Goal: Task Accomplishment & Management: Complete application form

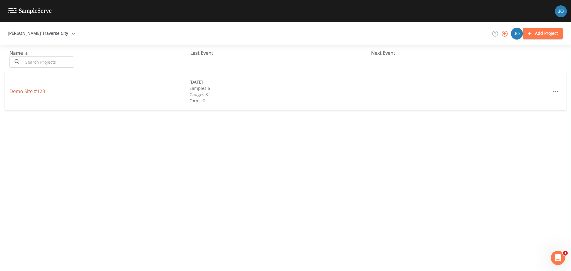
click at [32, 90] on link "Demo Site #123" at bounding box center [27, 91] width 35 height 7
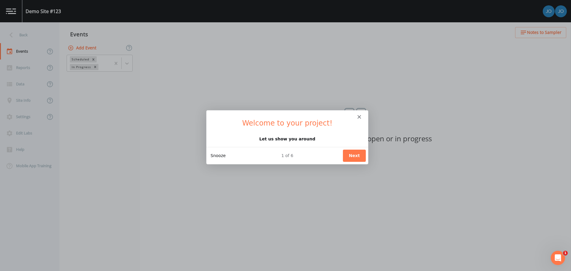
click at [214, 155] on button "Snooze" at bounding box center [217, 155] width 15 height 6
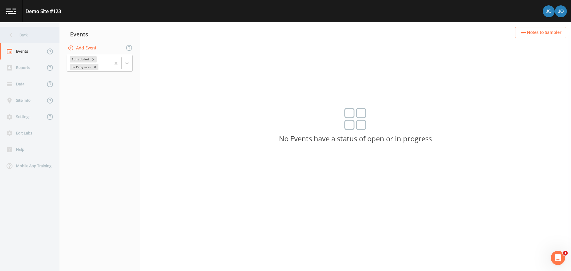
click at [20, 37] on div "Back" at bounding box center [27, 35] width 54 height 16
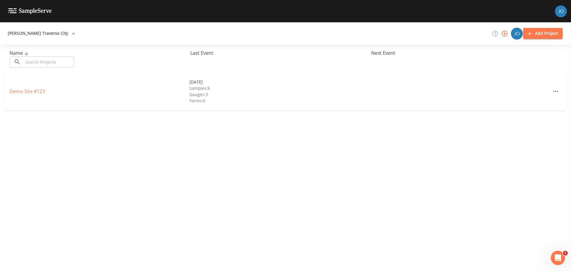
click at [547, 34] on button "Add Project" at bounding box center [543, 33] width 40 height 11
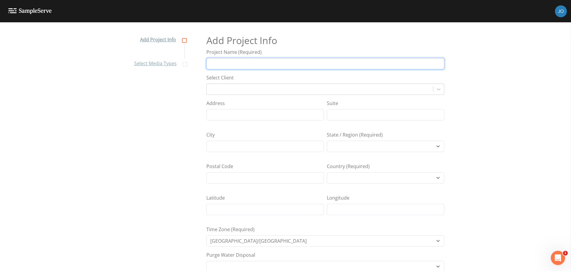
click at [330, 64] on input "Project Name (Required)" at bounding box center [326, 63] width 238 height 11
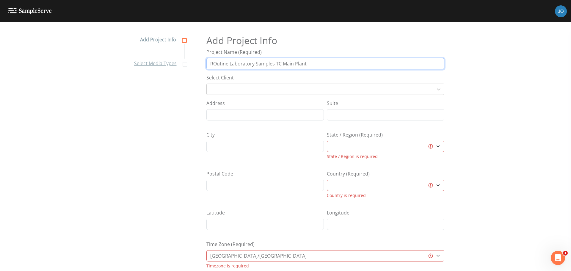
click at [212, 63] on input "ROutine Laboratory Samples TC Main Plant" at bounding box center [326, 63] width 238 height 11
type input "Routine Laboratory Samples TC Main Plant"
click at [229, 87] on div "Select Client" at bounding box center [326, 84] width 238 height 21
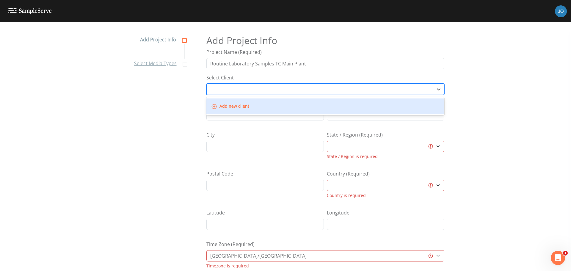
click at [239, 92] on div at bounding box center [320, 89] width 221 height 8
click at [235, 107] on button "Add new client" at bounding box center [231, 106] width 42 height 11
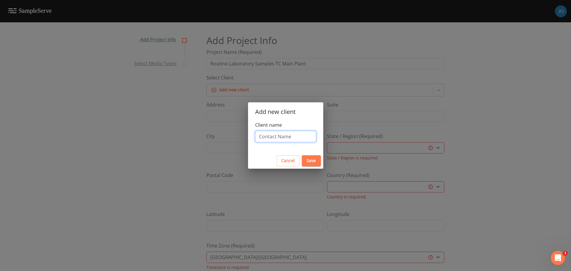
click at [270, 138] on input "Client name" at bounding box center [285, 136] width 61 height 11
type input "J"
type input "TCWWTP"
click at [307, 161] on button "Save" at bounding box center [311, 160] width 19 height 11
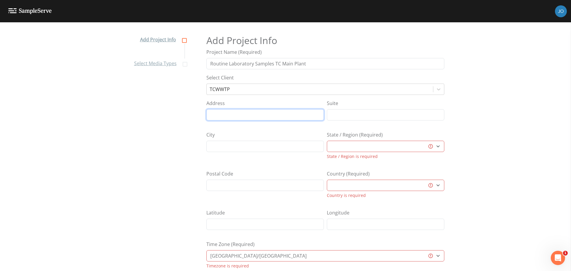
click at [272, 118] on input "Address" at bounding box center [266, 114] width 118 height 11
type input "606 Hannah Ave"
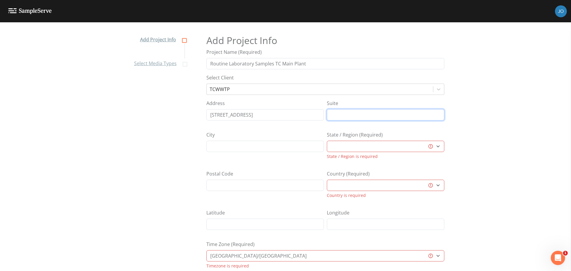
type input "Address 2"
type input "Traverse City"
select select "47d45e13-a9d2-4a92-a30e-53aeb2a1ff48"
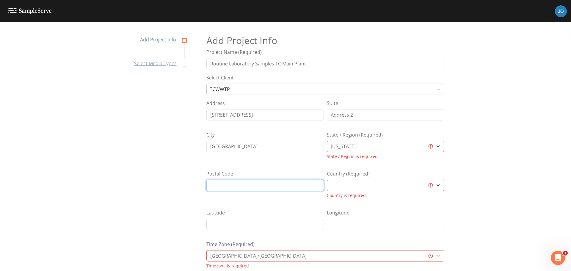
type input "49686"
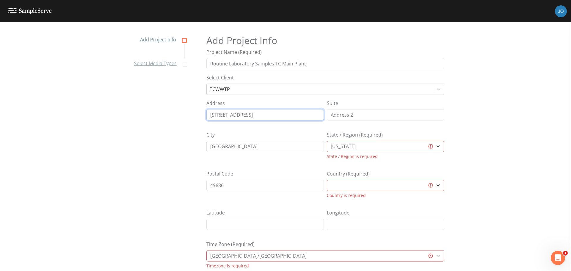
select select "United States"
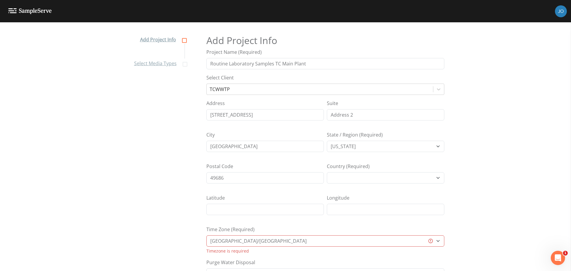
click at [273, 191] on div "Add Project Info Project Name (Required) Routine Laboratory Samples TC Main Pla…" at bounding box center [326, 152] width 238 height 249
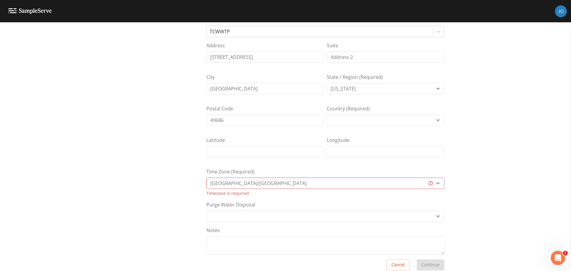
scroll to position [60, 0]
click at [265, 183] on select "Africa/Abidjan Africa/Accra Africa/Addis_Ababa Africa/Algiers Africa/Asmara Afr…" at bounding box center [326, 181] width 238 height 11
select select "US/Michigan"
click at [207, 176] on select "Africa/Abidjan Africa/Accra Africa/Addis_Ababa Africa/Algiers Africa/Asmara Afr…" at bounding box center [326, 181] width 238 height 11
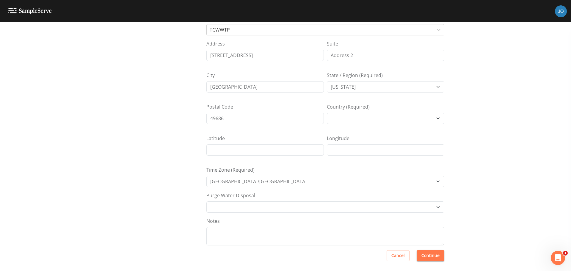
click at [116, 175] on div "Add Project Info Select Media Types Add Project Info Project Name (Required) Ro…" at bounding box center [285, 92] width 571 height 249
click at [226, 210] on select "Other Place in container Pour on ground" at bounding box center [326, 206] width 238 height 11
click at [156, 217] on div "Add Project Info Select Media Types Add Project Info Project Name (Required) Ro…" at bounding box center [285, 146] width 571 height 249
click at [422, 254] on button "Continue" at bounding box center [431, 253] width 28 height 11
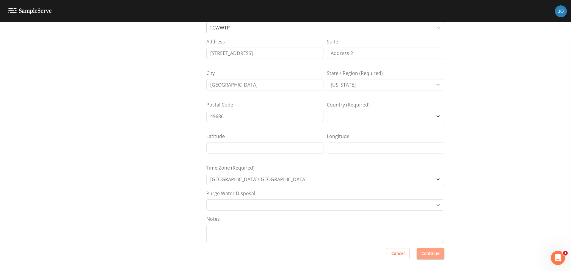
scroll to position [5, 0]
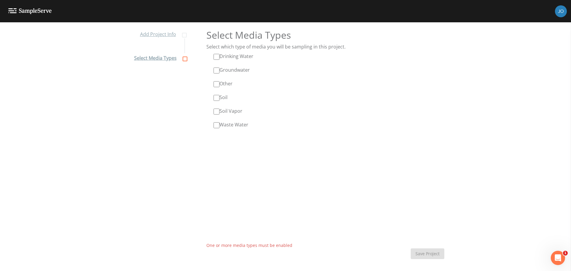
click at [214, 124] on input "Waste Water" at bounding box center [217, 125] width 6 height 6
checkbox input "true"
click at [436, 255] on button "Save Project" at bounding box center [428, 253] width 34 height 11
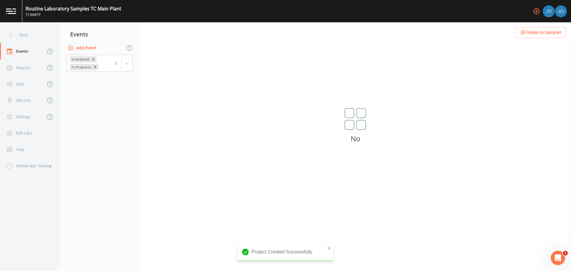
click at [358, 127] on img at bounding box center [356, 119] width 22 height 22
click at [83, 46] on button "Add Event" at bounding box center [83, 48] width 32 height 11
click at [85, 75] on nav "Events Add Event Scheduled In Progress" at bounding box center [100, 146] width 80 height 249
click at [73, 45] on icon "button" at bounding box center [71, 48] width 6 height 6
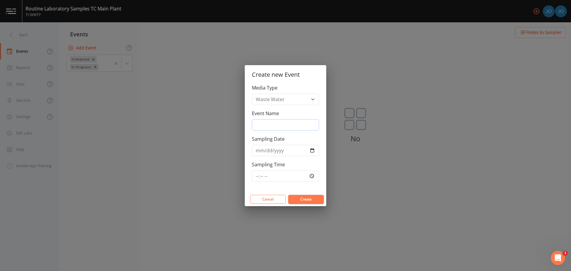
click at [280, 121] on input "Event Name" at bounding box center [285, 124] width 67 height 11
click at [312, 150] on input "Sampling Date" at bounding box center [285, 150] width 67 height 11
drag, startPoint x: 284, startPoint y: 124, endPoint x: 265, endPoint y: 121, distance: 18.7
click at [280, 124] on input "Monday Sampling" at bounding box center [285, 124] width 67 height 11
drag, startPoint x: 275, startPoint y: 125, endPoint x: 244, endPoint y: 124, distance: 30.7
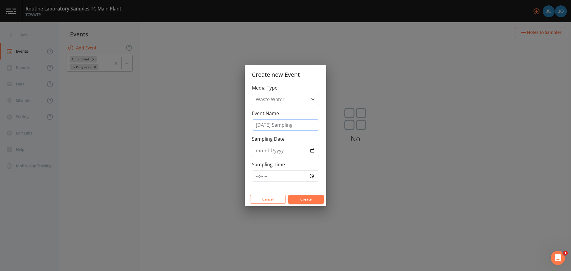
click at [244, 124] on div "Create new Event Media Type Waste Water Event Name Monday Sampling Sampling Dat…" at bounding box center [285, 135] width 571 height 271
drag, startPoint x: 281, startPoint y: 126, endPoint x: 262, endPoint y: 124, distance: 18.3
click at [262, 124] on input "Wednesday Sampling" at bounding box center [285, 124] width 67 height 11
type input "Wednesday Sampling"
click at [320, 140] on div "Media Type Waste Water Event Name Wednesday Sampling Sampling Date Sampling Time" at bounding box center [286, 138] width 82 height 108
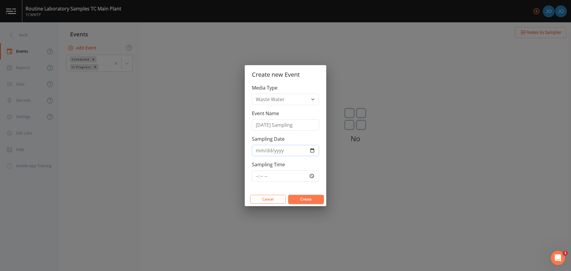
click at [309, 152] on input "Sampling Date" at bounding box center [285, 150] width 67 height 11
click at [315, 154] on input "Sampling Date" at bounding box center [285, 150] width 67 height 11
click at [314, 153] on input "Sampling Date" at bounding box center [285, 150] width 67 height 11
type input "2025-08-13"
click at [311, 176] on input "Sampling Time" at bounding box center [285, 176] width 67 height 11
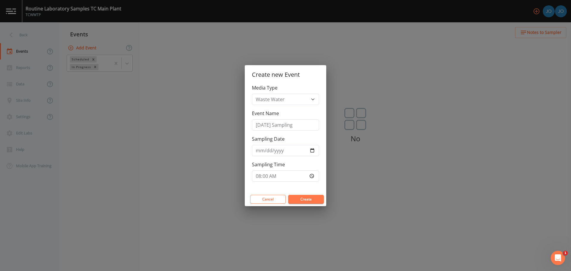
type input "08:00"
click at [315, 188] on div "Media Type Waste Water Event Name Wednesday Sampling Sampling Date 2025-08-13 S…" at bounding box center [286, 138] width 82 height 108
click at [311, 197] on button "Create" at bounding box center [306, 199] width 36 height 9
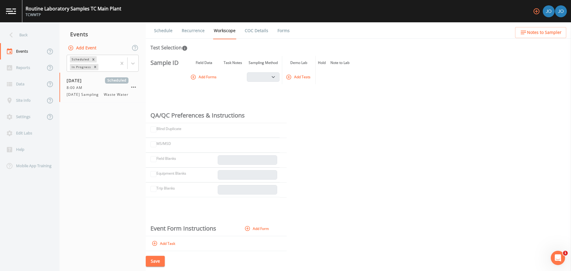
click at [168, 26] on link "Schedule" at bounding box center [163, 30] width 20 height 17
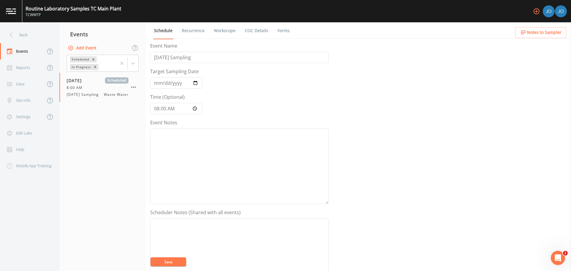
click at [196, 32] on link "Recurrence" at bounding box center [193, 30] width 25 height 17
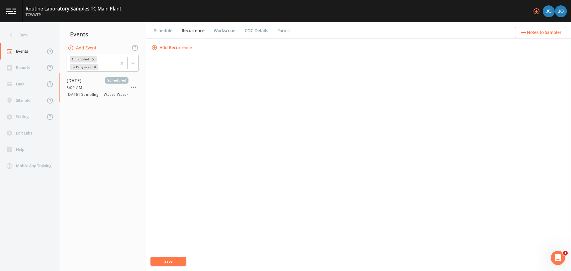
click at [178, 45] on button "Add Recurrence" at bounding box center [172, 47] width 44 height 11
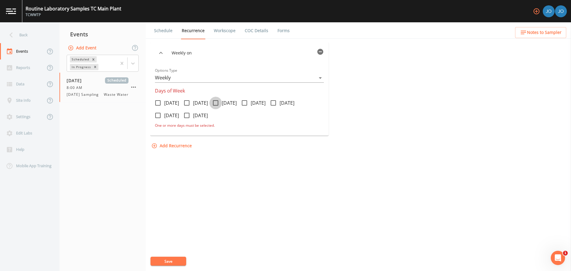
click at [219, 100] on icon at bounding box center [215, 102] width 7 height 7
click at [215, 100] on input "Wednesday" at bounding box center [213, 100] width 6 height 6
checkbox input "true"
click at [219, 33] on link "Workscope" at bounding box center [225, 30] width 24 height 17
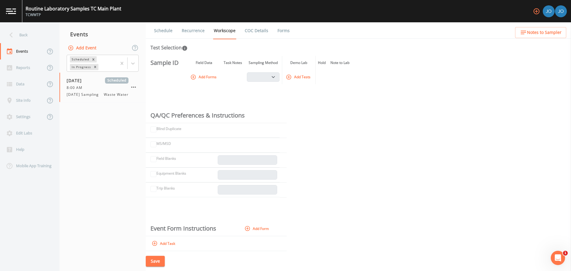
click at [256, 31] on link "COC Details" at bounding box center [256, 30] width 25 height 17
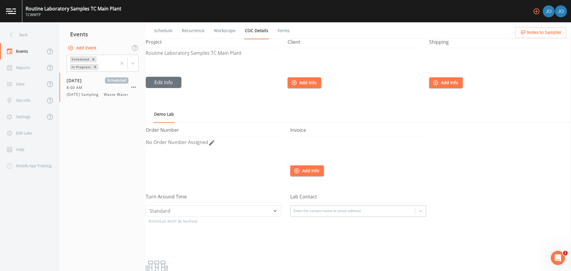
click at [307, 82] on button "Add Info" at bounding box center [305, 82] width 34 height 11
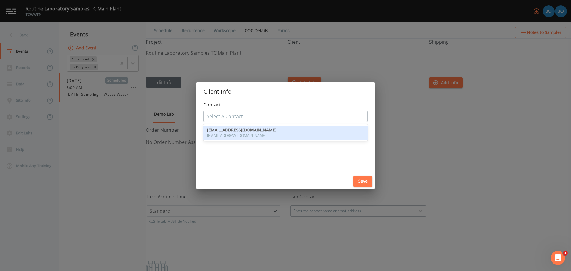
click at [288, 112] on div at bounding box center [286, 117] width 158 height 10
click at [282, 98] on h2 "Client Info" at bounding box center [285, 91] width 179 height 19
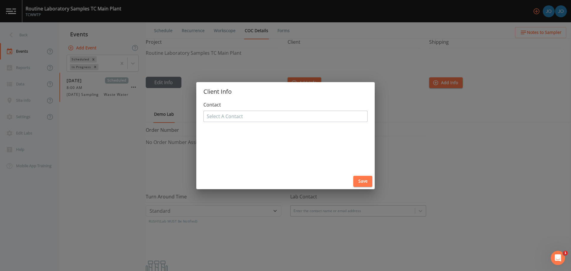
click at [362, 183] on button "Save" at bounding box center [363, 181] width 19 height 11
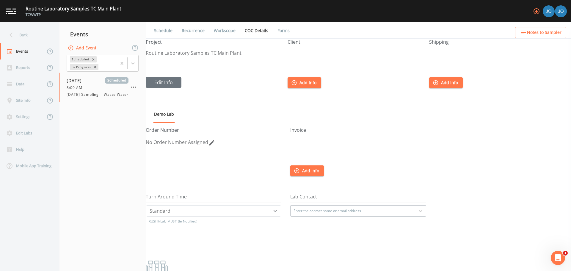
click at [282, 31] on link "Forms" at bounding box center [284, 30] width 14 height 17
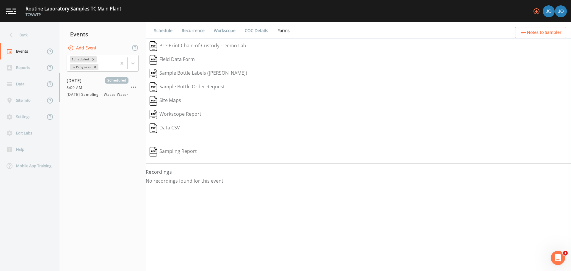
click at [198, 30] on link "Recurrence" at bounding box center [193, 30] width 25 height 17
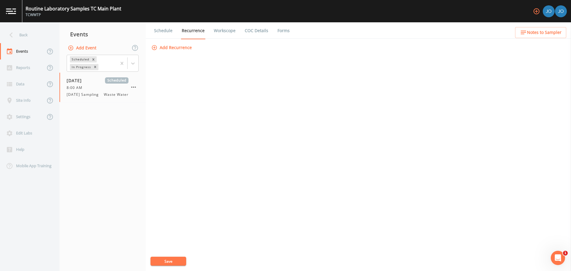
click at [215, 35] on link "Workscope" at bounding box center [225, 30] width 24 height 17
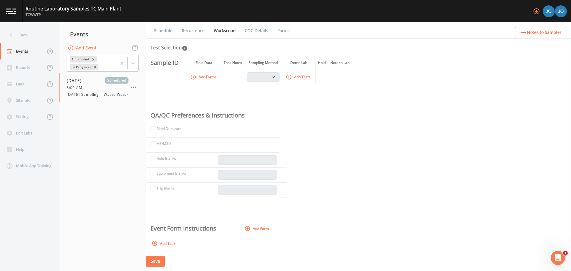
click at [192, 80] on button "Add Forms" at bounding box center [204, 77] width 30 height 10
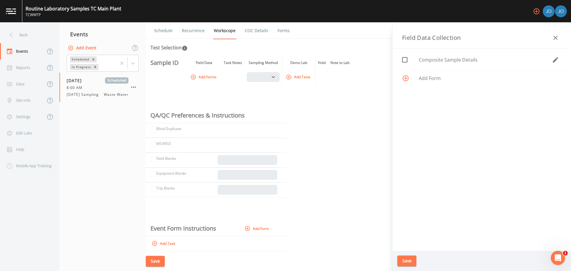
click at [404, 59] on input "checkbox" at bounding box center [402, 57] width 6 height 6
checkbox input "true"
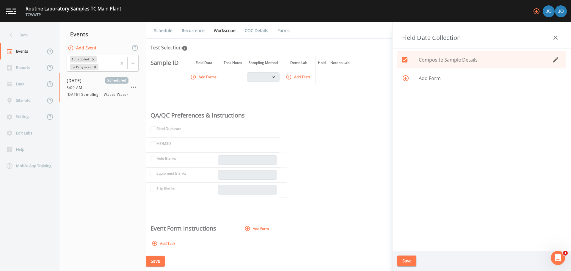
click at [434, 79] on span "Add Form" at bounding box center [490, 78] width 143 height 7
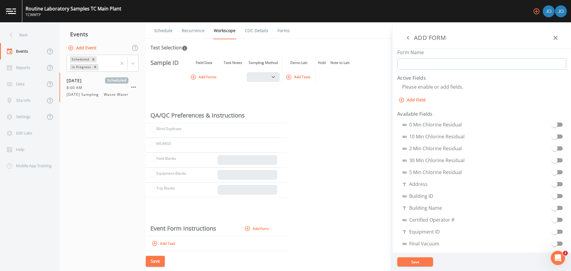
click at [409, 62] on input "Form Name" at bounding box center [482, 63] width 169 height 11
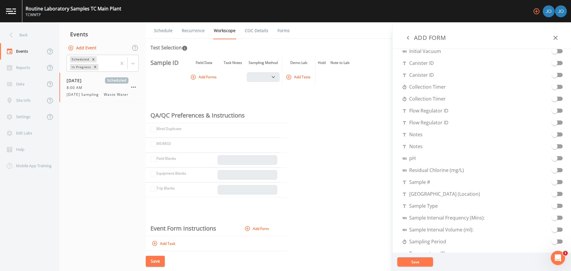
scroll to position [238, 0]
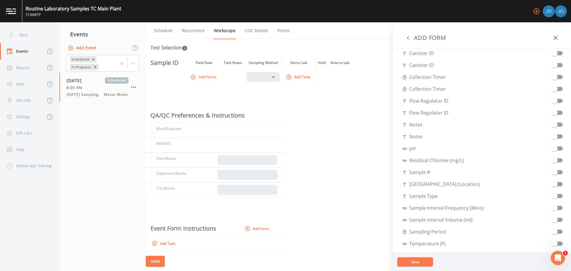
type input "Weekday TC Samples"
click at [552, 173] on span at bounding box center [555, 172] width 6 height 6
click at [552, 175] on span at bounding box center [555, 174] width 6 height 6
click at [552, 185] on input "checkbox" at bounding box center [555, 183] width 34 height 6
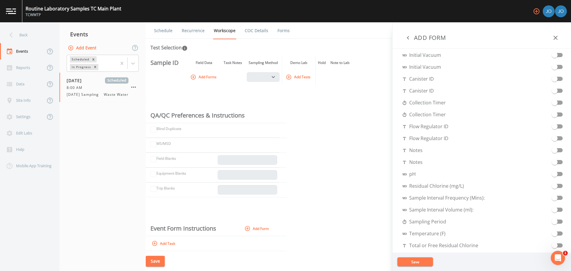
click at [552, 233] on input "checkbox" at bounding box center [555, 231] width 34 height 6
click at [554, 164] on span at bounding box center [555, 162] width 6 height 6
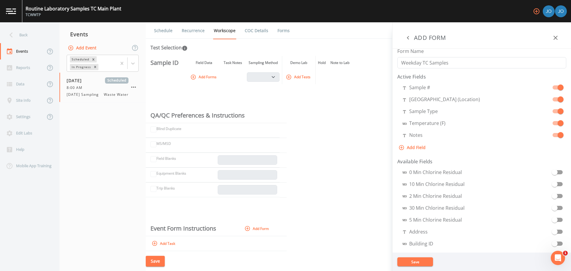
scroll to position [0, 0]
click at [421, 150] on button "Add Field" at bounding box center [413, 148] width 31 height 11
select select "STRING"
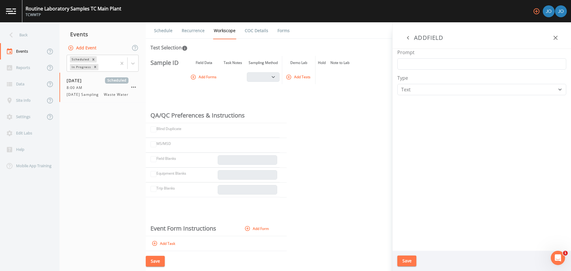
click at [427, 71] on div "Prompt Type Number Photo Select One Signature Text Timer" at bounding box center [482, 150] width 179 height 202
click at [430, 68] on input "Prompt" at bounding box center [482, 63] width 169 height 11
click at [434, 64] on input "Prompt" at bounding box center [482, 63] width 169 height 11
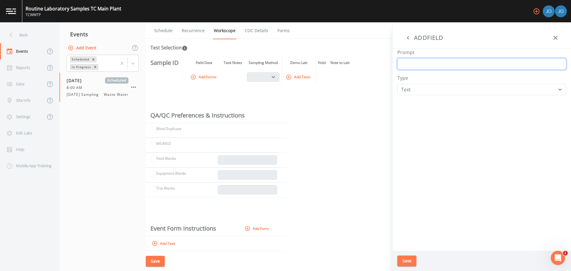
click at [434, 64] on input "Prompt" at bounding box center [482, 63] width 169 height 11
click at [429, 65] on input "Number of FLow Pulses" at bounding box center [482, 63] width 169 height 11
drag, startPoint x: 453, startPoint y: 65, endPoint x: 428, endPoint y: 66, distance: 25.0
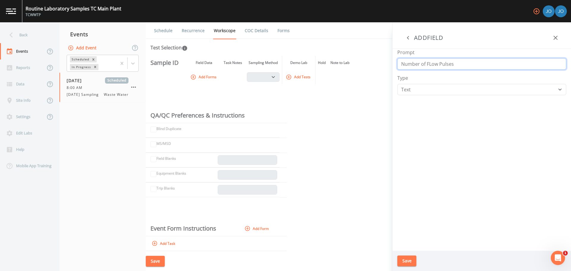
click at [428, 66] on input "Number of FLow Pulses" at bounding box center [482, 63] width 169 height 11
type input "Number of Aliquots"
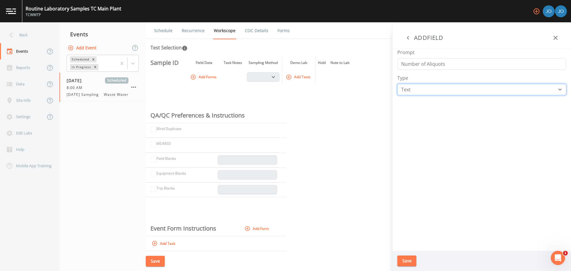
click at [457, 88] on select "Number Photo Select One Signature Text Timer" at bounding box center [482, 89] width 169 height 11
select select "NUMBER"
click at [398, 84] on select "Number Photo Select One Signature Text Timer" at bounding box center [482, 89] width 169 height 11
click at [448, 127] on div "Prompt Number of Aliquots Type Number Photo Select One Signature Text Timer" at bounding box center [482, 150] width 179 height 202
click at [405, 262] on button "Save" at bounding box center [407, 261] width 19 height 11
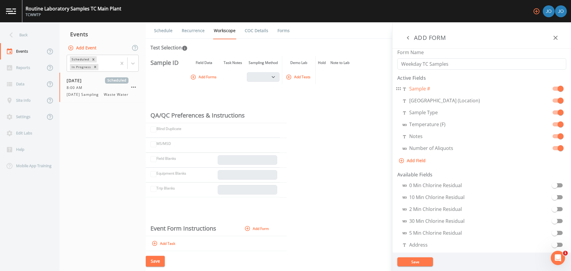
click at [424, 90] on aside "ADD FORM Form Name Weekday TC Samples Active Fields Sample # Sample Point (Loca…" at bounding box center [482, 146] width 179 height 249
select select "STRING"
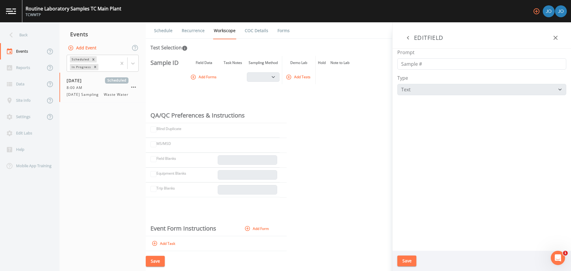
drag, startPoint x: 419, startPoint y: 66, endPoint x: 423, endPoint y: 69, distance: 4.5
click at [420, 67] on input "Sample #" at bounding box center [482, 63] width 169 height 11
click at [428, 63] on input "Sample #" at bounding box center [482, 63] width 169 height 11
type input "Sample ID"
drag, startPoint x: 484, startPoint y: 144, endPoint x: 402, endPoint y: 257, distance: 139.8
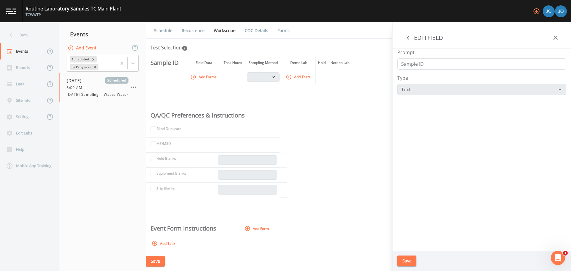
click at [465, 155] on div "Prompt Sample ID Type Number Photo Select One Signature Text Timer" at bounding box center [482, 150] width 179 height 202
click at [402, 257] on button "Save" at bounding box center [407, 261] width 19 height 11
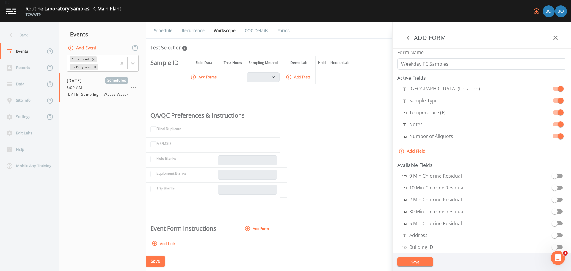
click at [417, 263] on button "Save" at bounding box center [416, 261] width 36 height 9
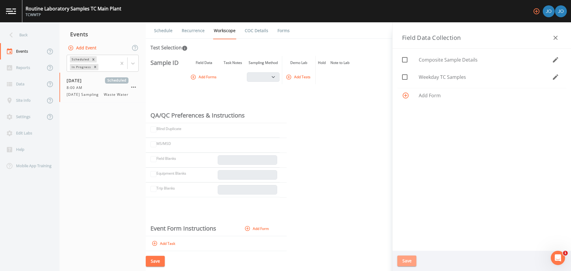
click at [408, 257] on button "Save" at bounding box center [407, 261] width 19 height 11
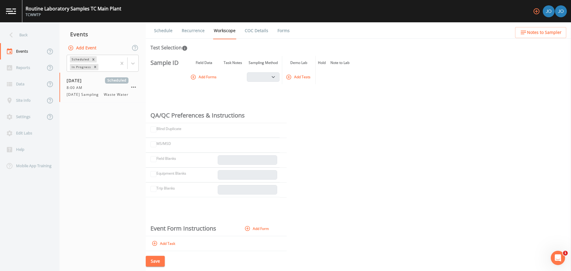
click at [415, 150] on div "Sample ID Field Data Task Notes Sampling Method Demo Lab Hold Note to Lab Add F…" at bounding box center [359, 154] width 426 height 196
click at [82, 97] on span "Wednesday Sampling" at bounding box center [85, 94] width 36 height 5
click at [303, 77] on button "Add Tests" at bounding box center [299, 77] width 28 height 10
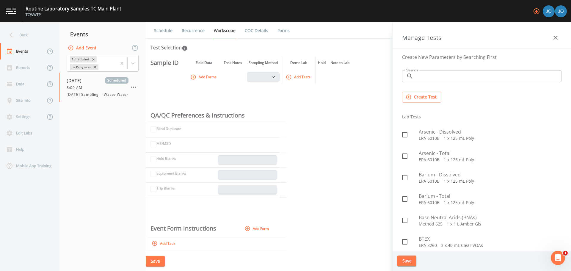
click at [340, 135] on div "Sample ID Field Data Task Notes Sampling Method Demo Lab Hold Note to Lab Add F…" at bounding box center [359, 154] width 426 height 196
click at [216, 94] on div "Sample ID Field Data Task Notes Sampling Method Demo Lab Hold Note to Lab Add F…" at bounding box center [359, 154] width 426 height 196
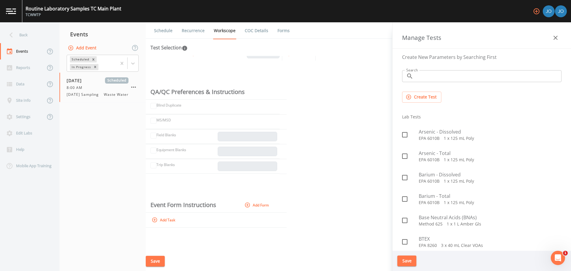
click at [163, 257] on button "Save" at bounding box center [155, 261] width 19 height 11
click at [117, 193] on nav "Events Add Event Scheduled In Progress 08/13/2025 Scheduled 8:00 AM Wednesday S…" at bounding box center [103, 146] width 86 height 249
click at [23, 69] on div "Reports" at bounding box center [22, 68] width 45 height 16
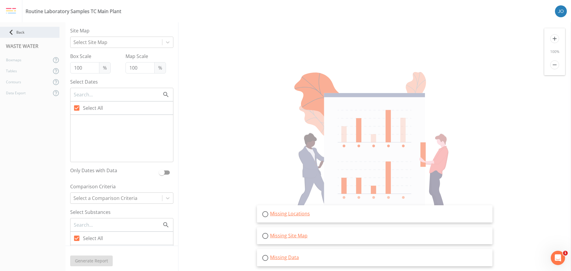
click at [15, 31] on icon at bounding box center [11, 32] width 10 height 10
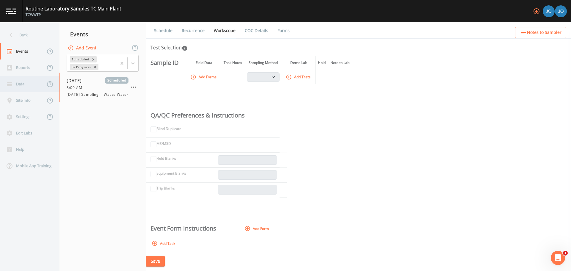
click at [26, 85] on div "Data" at bounding box center [22, 84] width 45 height 16
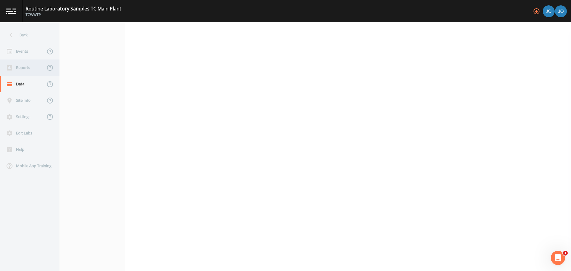
click at [20, 68] on div "Reports" at bounding box center [22, 68] width 45 height 16
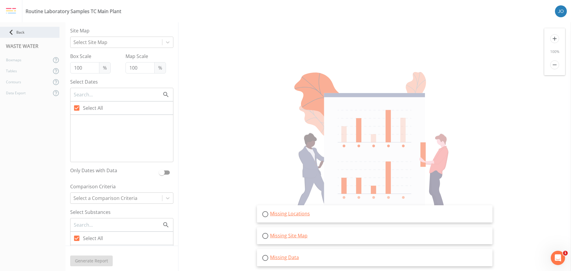
click at [15, 34] on icon at bounding box center [11, 32] width 10 height 10
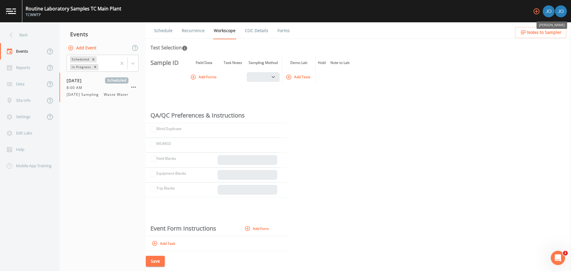
click at [550, 13] on img "Joshua Lycka" at bounding box center [549, 11] width 12 height 12
click at [563, 11] on img at bounding box center [561, 11] width 12 height 12
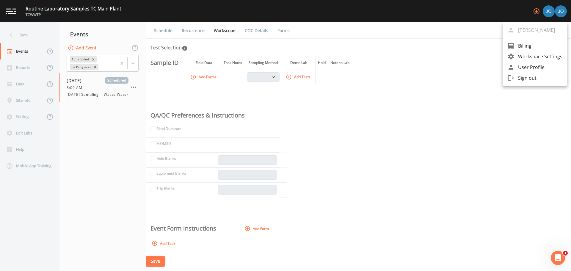
click at [534, 59] on span "Workspace Settings" at bounding box center [540, 56] width 44 height 7
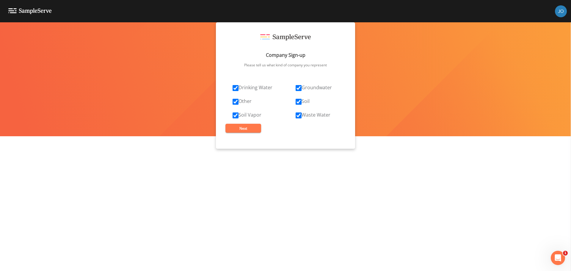
click at [239, 89] on label "Drinking Water" at bounding box center [253, 87] width 40 height 7
click at [239, 89] on input "Drinking Water" at bounding box center [236, 88] width 6 height 6
checkbox input "false"
click at [235, 99] on input "Other" at bounding box center [236, 102] width 6 height 6
checkbox input "false"
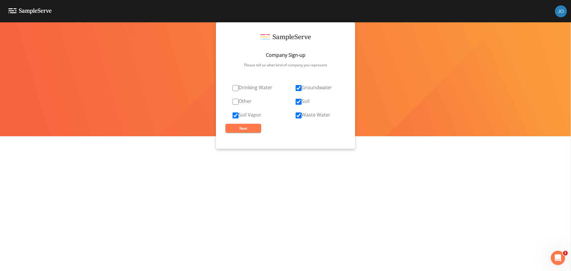
click at [239, 112] on label "Soil Vapor" at bounding box center [247, 114] width 29 height 7
click at [239, 112] on input "Soil Vapor" at bounding box center [236, 115] width 6 height 6
checkbox input "false"
click at [300, 103] on input "Soil" at bounding box center [299, 102] width 6 height 6
checkbox input "false"
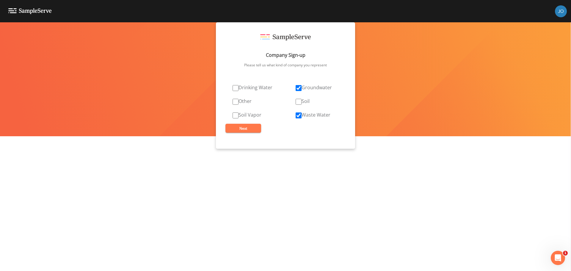
click at [246, 127] on button "Next" at bounding box center [244, 128] width 36 height 9
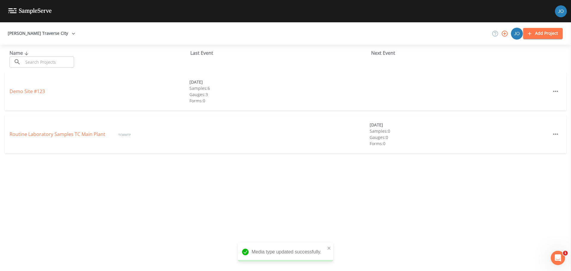
click at [552, 132] on icon "button" at bounding box center [555, 134] width 7 height 7
click at [436, 117] on div at bounding box center [285, 135] width 571 height 271
click at [450, 143] on div "Forms: 0" at bounding box center [460, 143] width 180 height 6
click at [60, 132] on link "Routine Laboratory Samples TC Main Plant" at bounding box center [58, 134] width 97 height 7
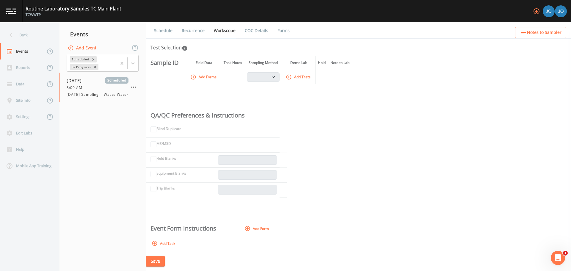
click at [152, 131] on div "Blind Duplicate" at bounding box center [166, 131] width 31 height 10
click at [156, 143] on div "MS/MSD" at bounding box center [161, 145] width 21 height 10
drag, startPoint x: 162, startPoint y: 163, endPoint x: 162, endPoint y: 179, distance: 15.2
click at [162, 165] on td "Field Blanks" at bounding box center [213, 160] width 134 height 15
click at [160, 29] on link "Schedule" at bounding box center [163, 30] width 20 height 17
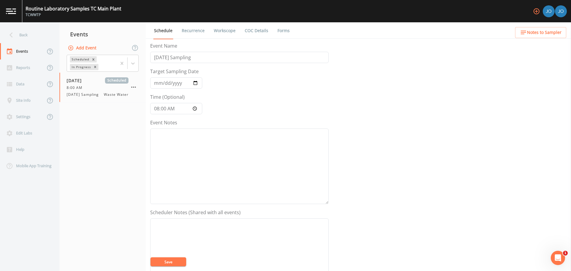
click at [185, 29] on link "Recurrence" at bounding box center [193, 30] width 25 height 17
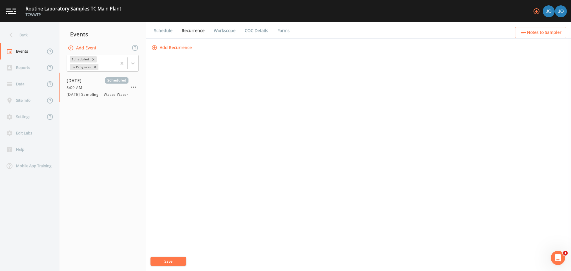
click at [221, 32] on link "Workscope" at bounding box center [225, 30] width 24 height 17
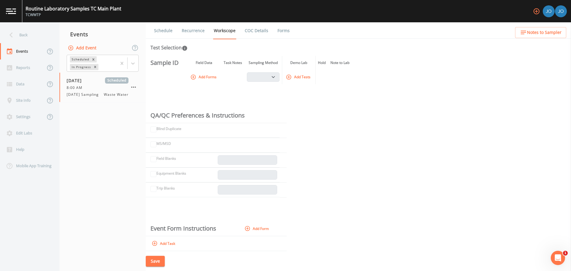
click at [246, 29] on link "COC Details" at bounding box center [256, 30] width 25 height 17
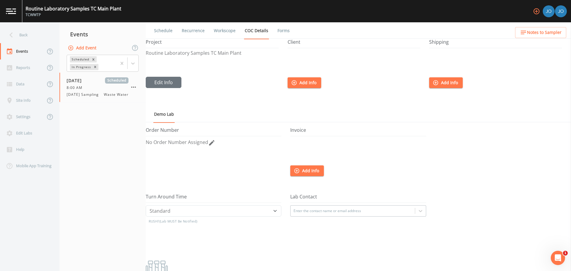
click at [282, 32] on link "Forms" at bounding box center [284, 30] width 14 height 17
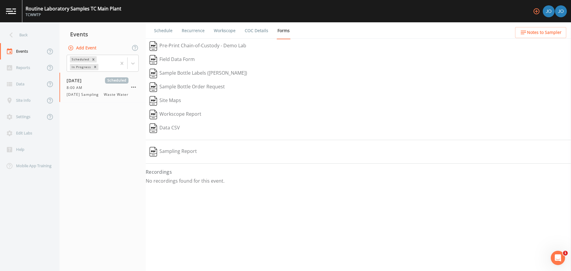
click at [258, 26] on link "COC Details" at bounding box center [256, 30] width 25 height 17
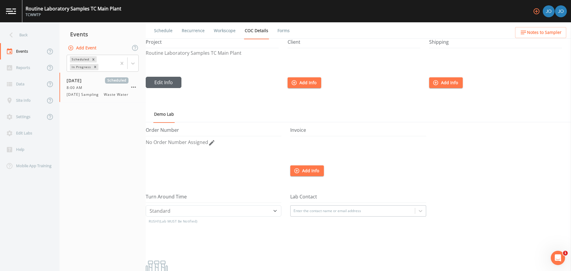
click at [171, 79] on button "Edit Info" at bounding box center [164, 82] width 36 height 11
click at [90, 164] on nav "Events Add Event Scheduled In Progress 08/13/2025 Scheduled 8:00 AM Wednesday S…" at bounding box center [103, 146] width 86 height 249
click at [168, 26] on link "Schedule" at bounding box center [163, 30] width 20 height 17
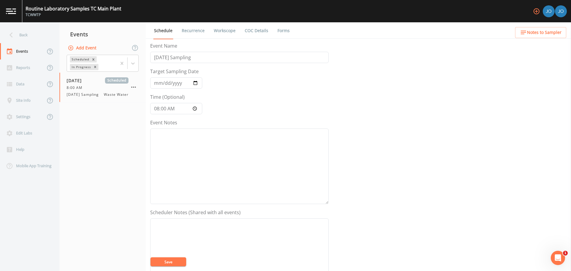
click at [258, 90] on form "Event Name Wednesday Sampling Target Sampling Date 2025-08-13 Time (Optional) 0…" at bounding box center [239, 207] width 179 height 330
click at [9, 5] on link at bounding box center [11, 11] width 22 height 22
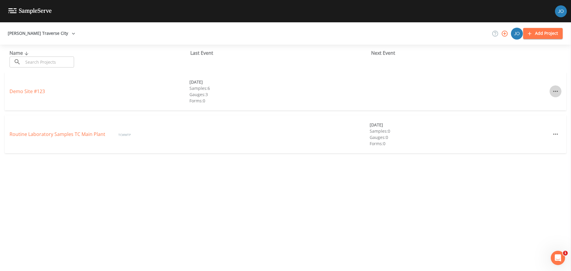
click at [557, 90] on button "button" at bounding box center [556, 91] width 12 height 12
drag, startPoint x: 272, startPoint y: 85, endPoint x: 228, endPoint y: 88, distance: 44.4
click at [274, 85] on div at bounding box center [285, 135] width 571 height 271
click at [40, 93] on link "Demo Site #123" at bounding box center [27, 91] width 35 height 7
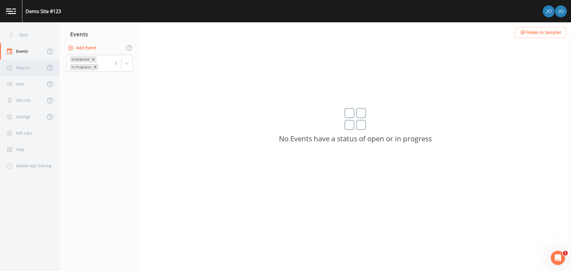
click at [26, 66] on div "Reports" at bounding box center [22, 68] width 45 height 16
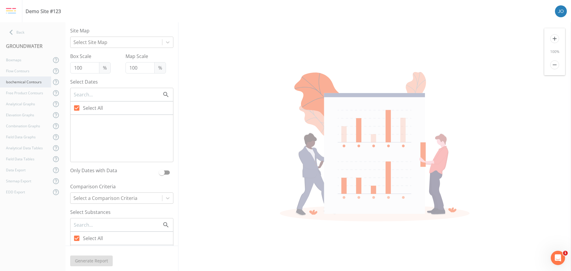
checkbox input "false"
click at [22, 71] on div "Flow Contours" at bounding box center [25, 70] width 51 height 11
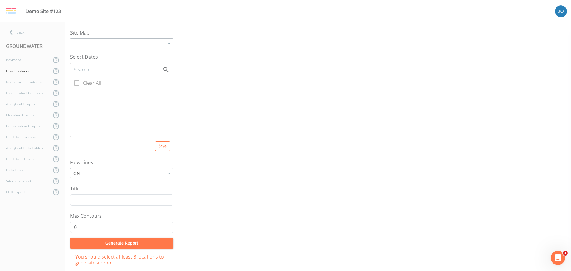
checkbox input "true"
type input "5"
click at [14, 30] on icon at bounding box center [11, 32] width 10 height 10
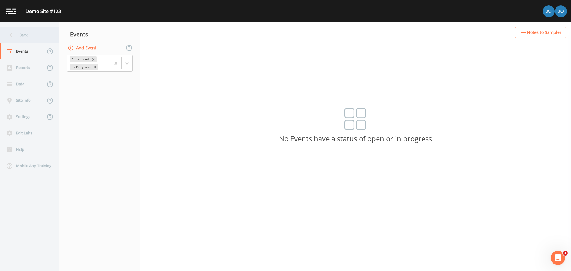
click at [18, 35] on div "Back" at bounding box center [27, 35] width 54 height 16
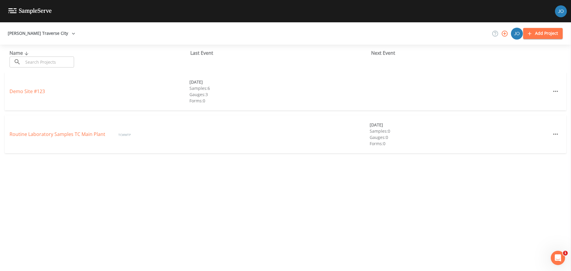
click at [12, 11] on img at bounding box center [29, 11] width 43 height 6
drag, startPoint x: 234, startPoint y: 224, endPoint x: 253, endPoint y: 187, distance: 42.2
click at [234, 224] on div "Name ​ ​ Last Event Next Event Demo Site #123 03/10/2021 Samples: 6 Gauges: 3 F…" at bounding box center [285, 158] width 571 height 226
